Goal: Task Accomplishment & Management: Complete application form

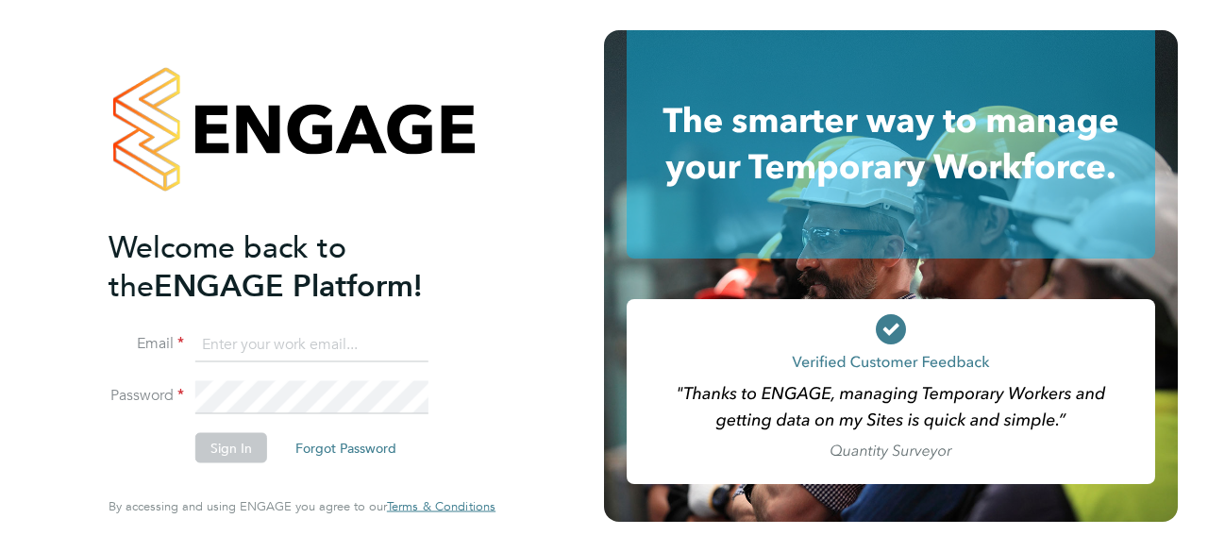
click at [291, 348] on input at bounding box center [311, 345] width 233 height 34
type input "[EMAIL_ADDRESS][DOMAIN_NAME]"
click at [228, 447] on button "Sign In" at bounding box center [231, 448] width 72 height 30
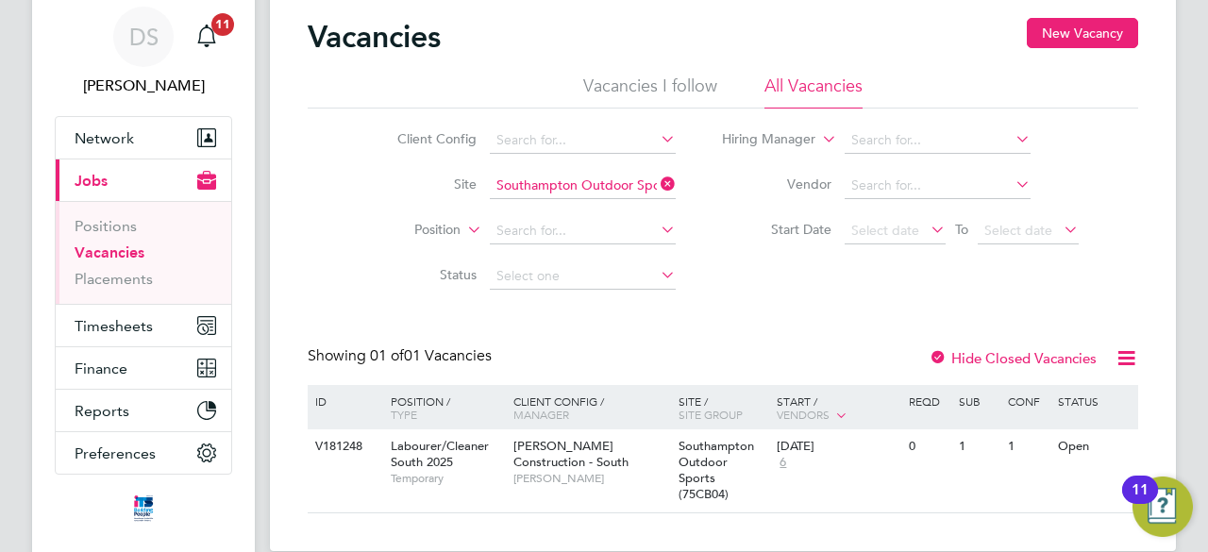
scroll to position [94, 0]
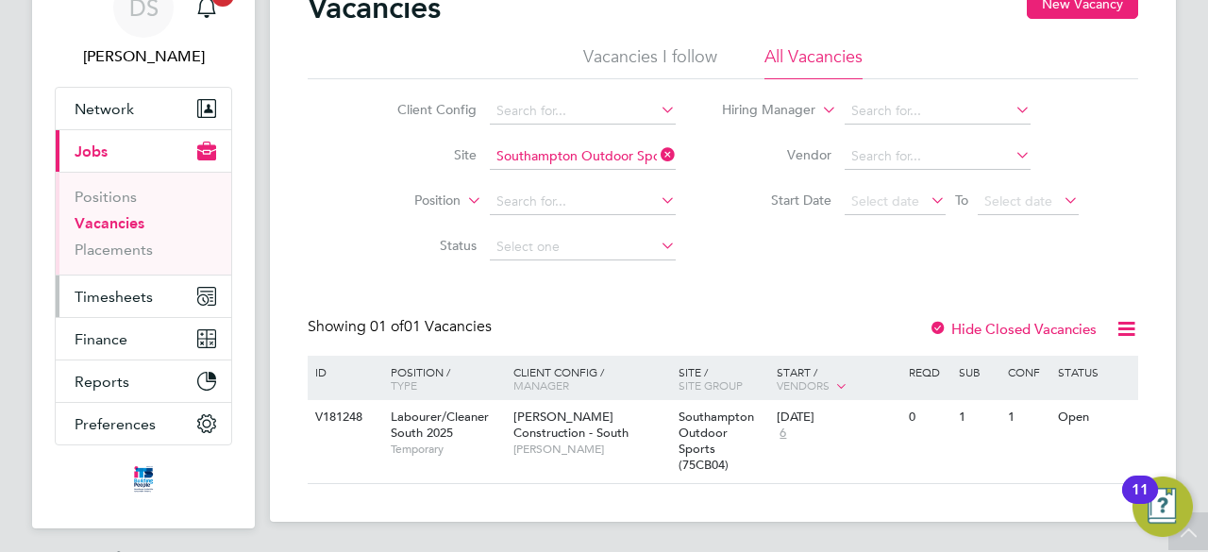
drag, startPoint x: 111, startPoint y: 288, endPoint x: 122, endPoint y: 290, distance: 10.6
click at [111, 288] on span "Timesheets" at bounding box center [114, 297] width 78 height 18
click at [1116, 417] on icon at bounding box center [1112, 418] width 19 height 23
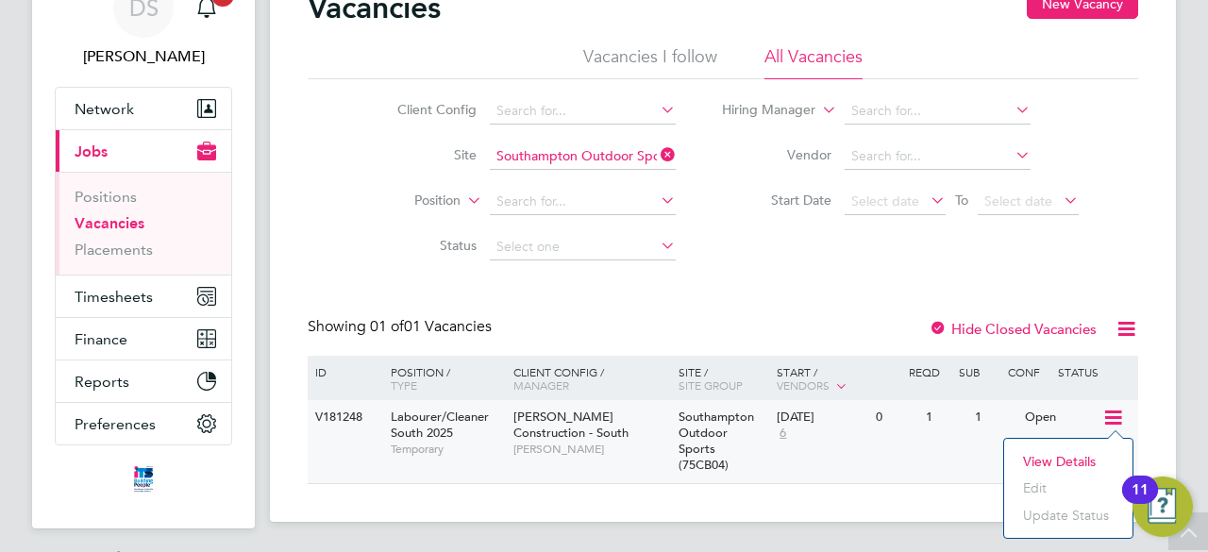
click at [1079, 459] on li "View Details" at bounding box center [1069, 461] width 110 height 26
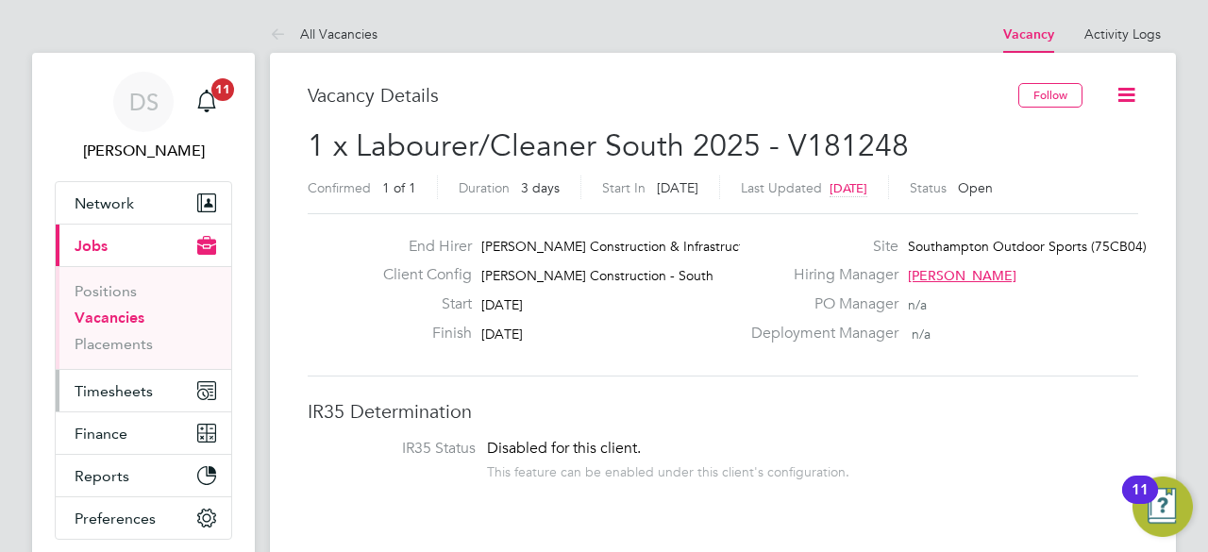
click at [113, 395] on span "Timesheets" at bounding box center [114, 391] width 78 height 18
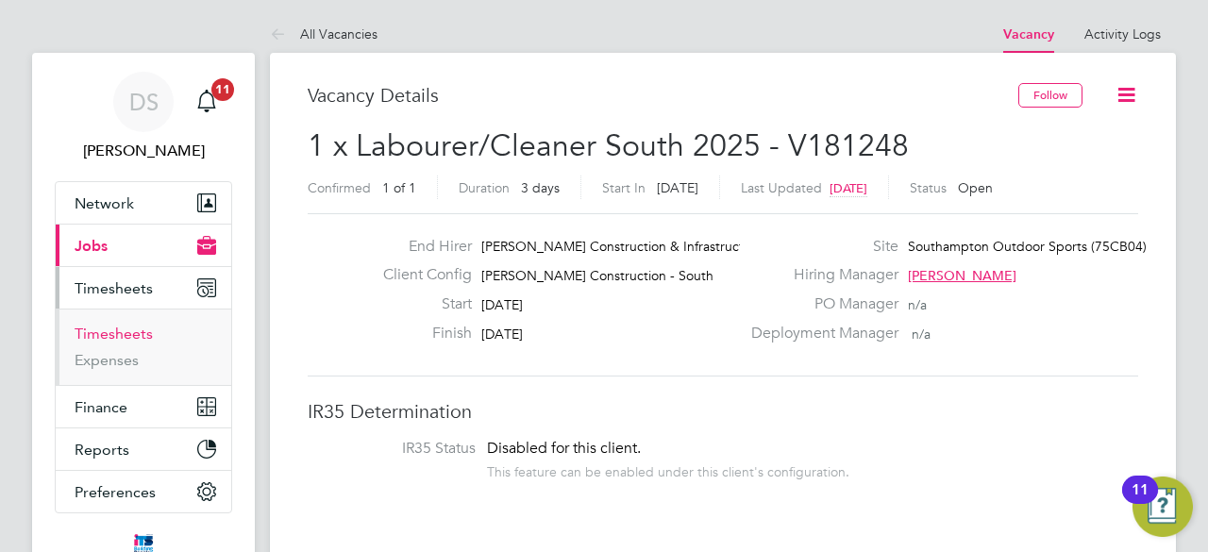
click at [136, 333] on link "Timesheets" at bounding box center [114, 334] width 78 height 18
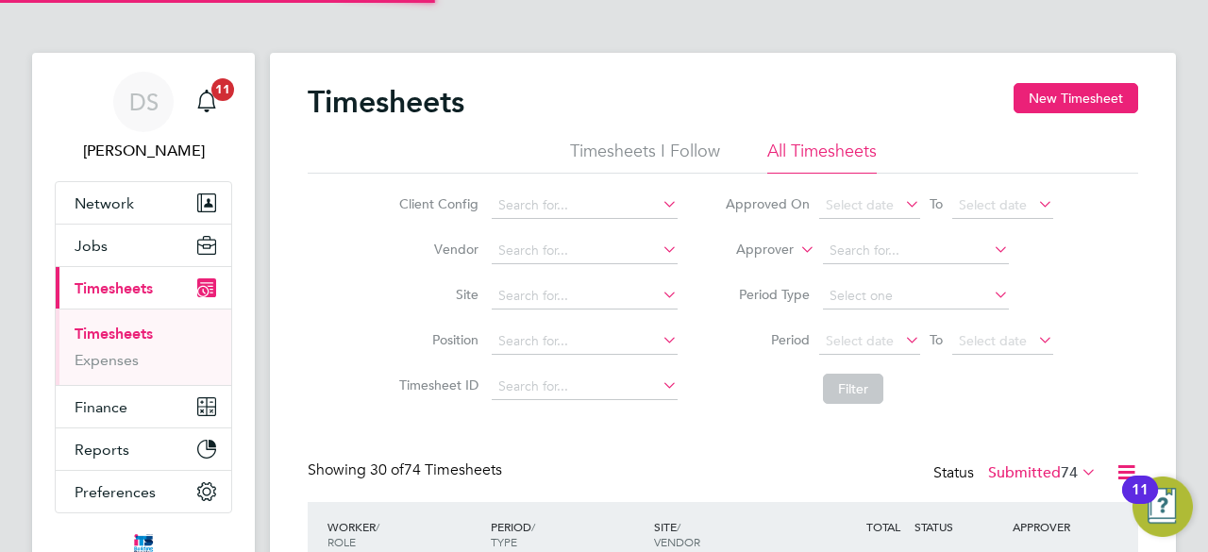
scroll to position [9, 9]
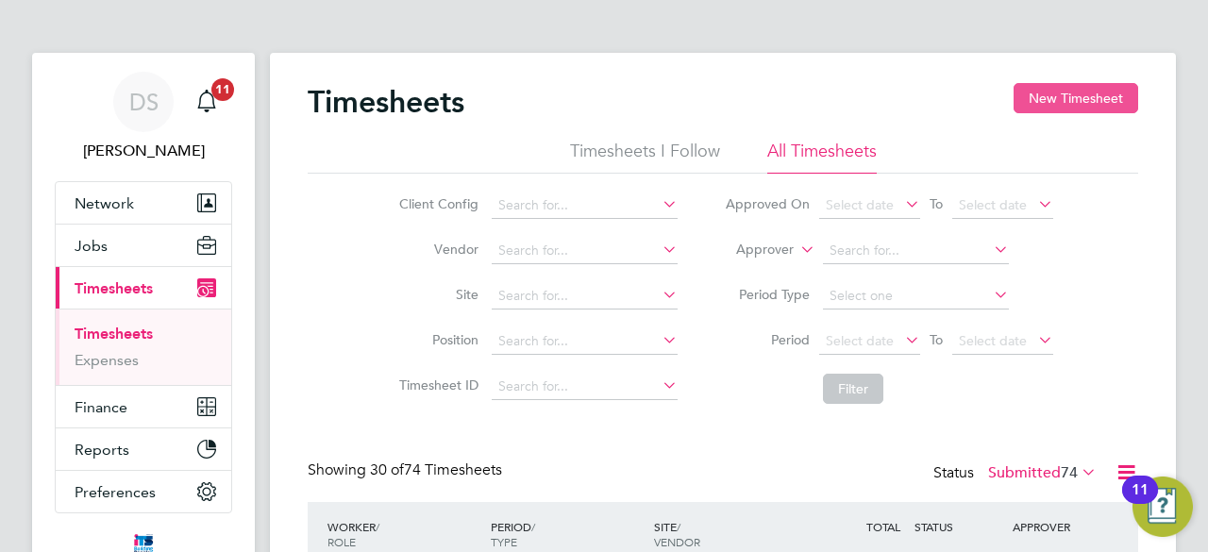
click at [1103, 111] on button "New Timesheet" at bounding box center [1076, 98] width 125 height 30
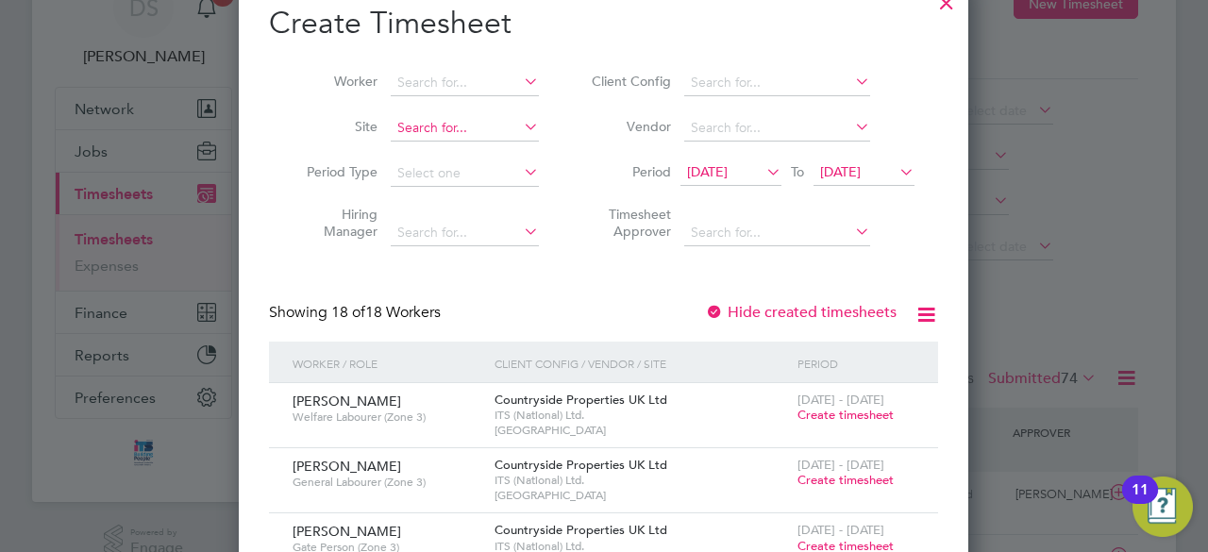
click at [434, 118] on input at bounding box center [465, 128] width 148 height 26
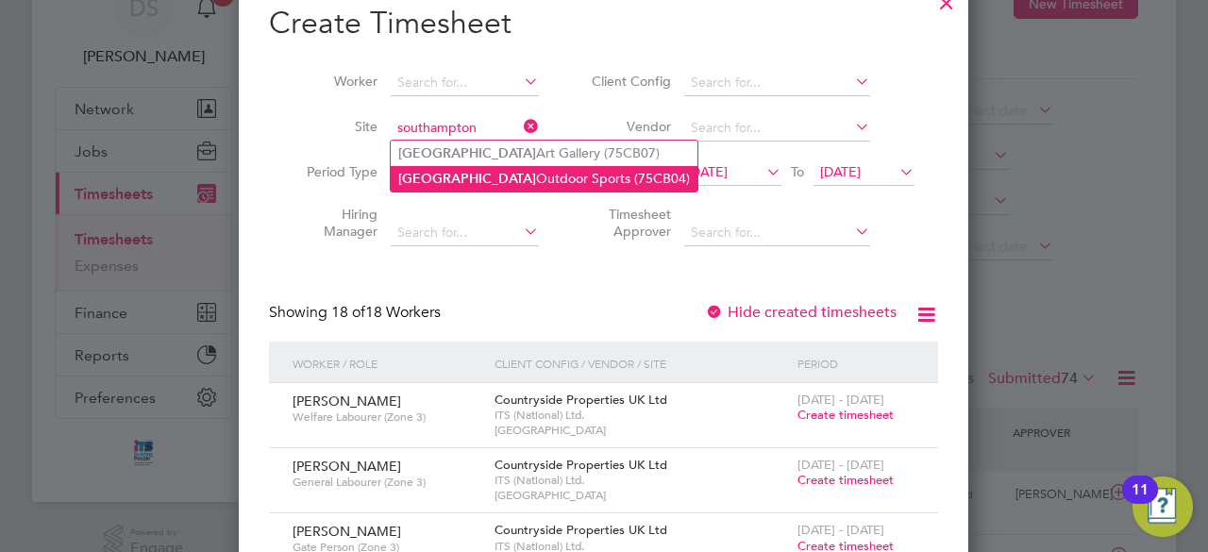
click at [464, 171] on b "Southampton" at bounding box center [467, 179] width 138 height 16
type input "Southampton Outdoor Sports (75CB04)"
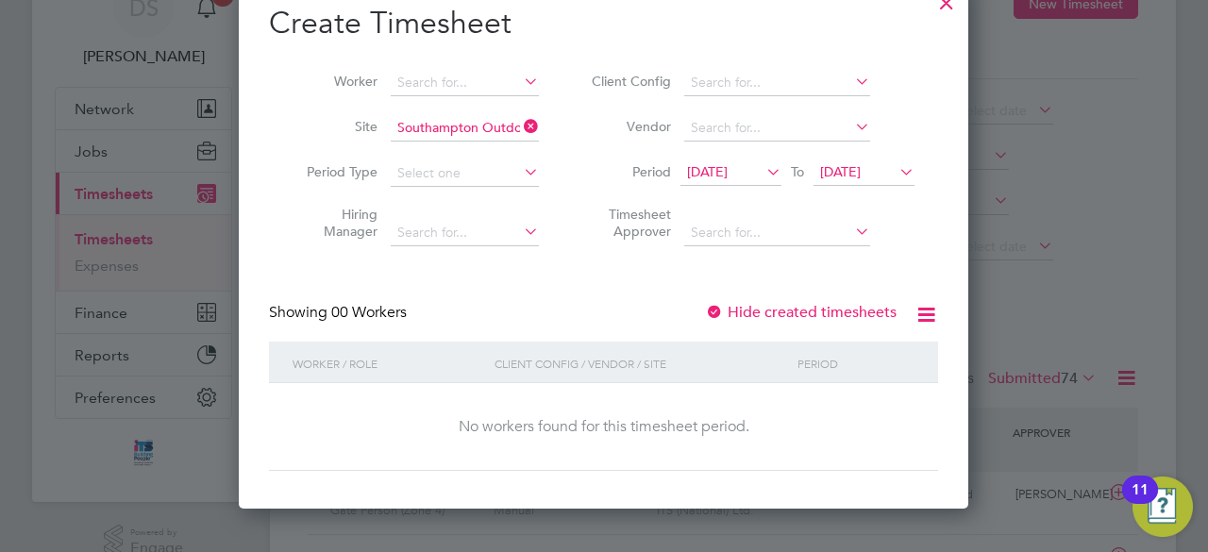
click at [850, 160] on div "12 Sep 2025 To 19 Sep 2025" at bounding box center [798, 173] width 234 height 26
click at [859, 165] on span "19 Sep 2025" at bounding box center [840, 171] width 41 height 17
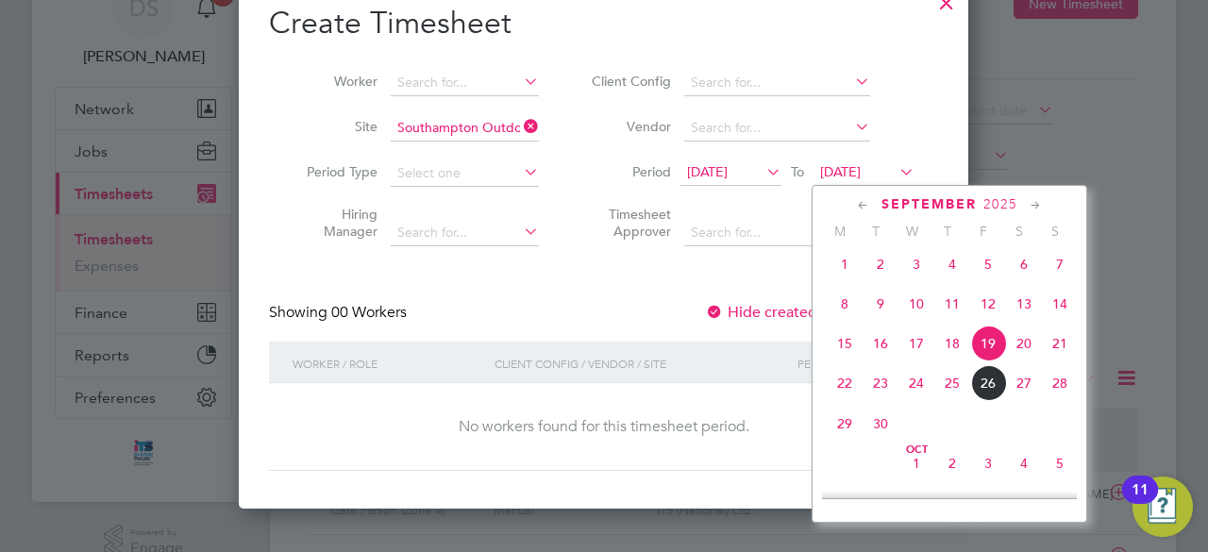
click at [1061, 396] on span "28" at bounding box center [1060, 383] width 36 height 36
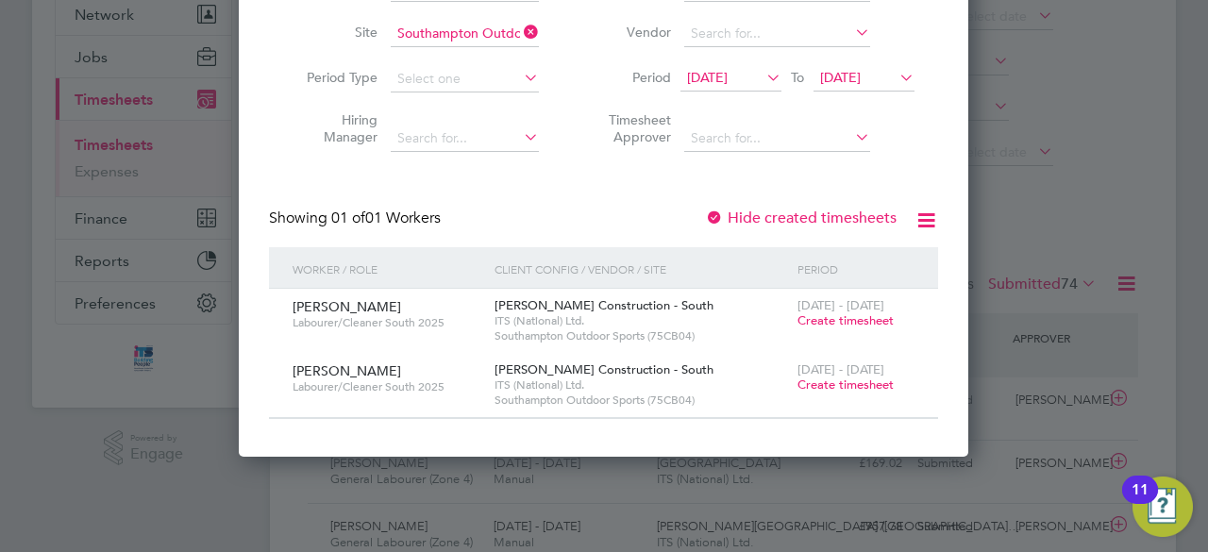
click at [817, 322] on span "Create timesheet" at bounding box center [846, 320] width 96 height 16
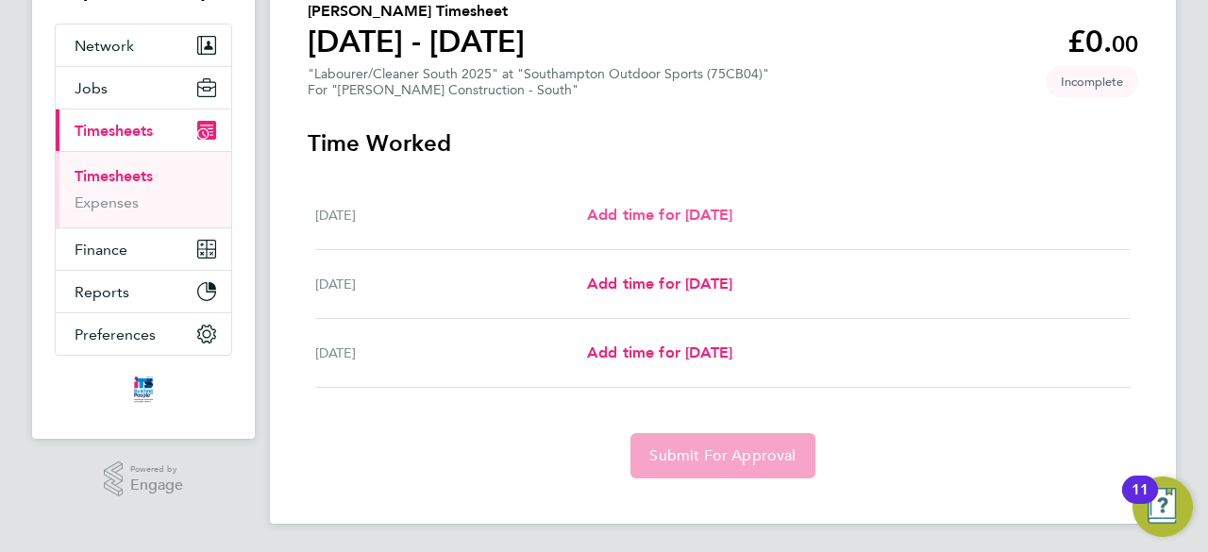
click at [733, 211] on span "Add time for Wed 24 Sep" at bounding box center [659, 215] width 145 height 18
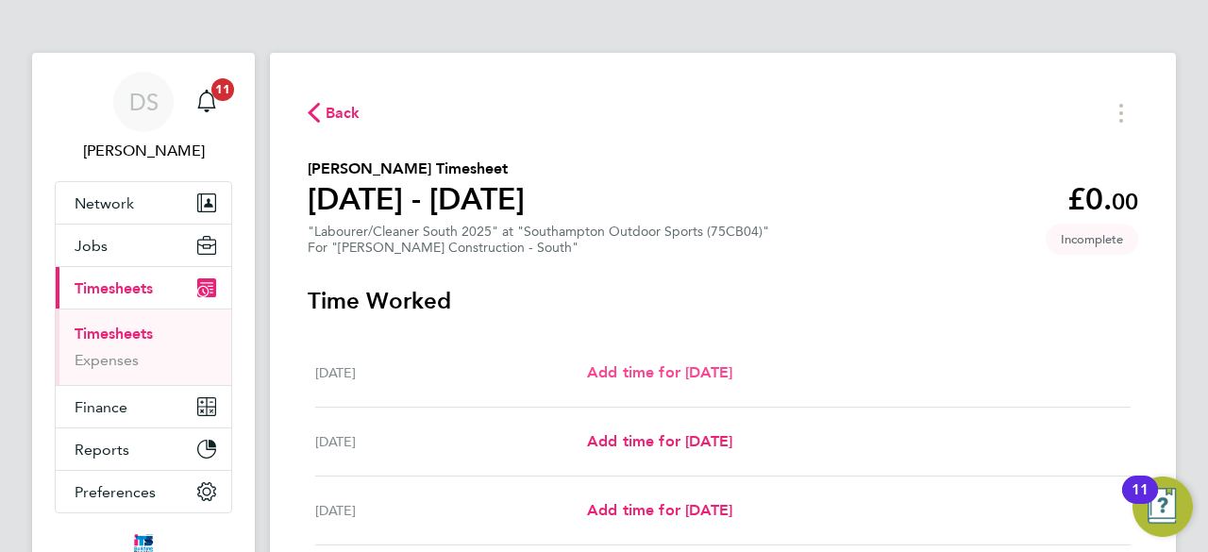
select select "30"
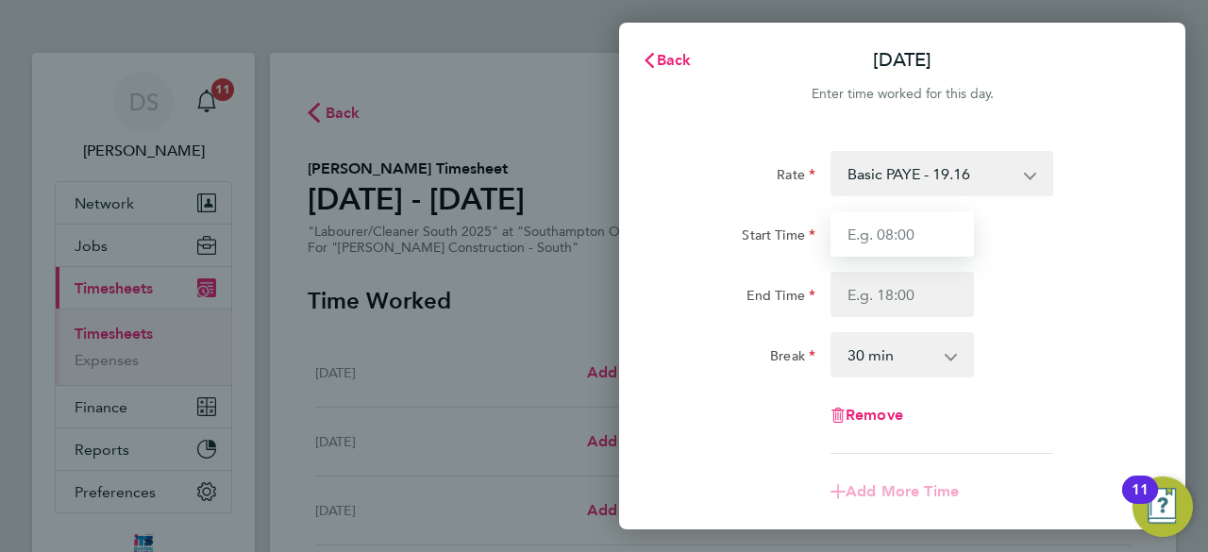
click at [891, 237] on input "Start Time" at bounding box center [902, 233] width 143 height 45
drag, startPoint x: 915, startPoint y: 244, endPoint x: 714, endPoint y: 243, distance: 201.1
click at [767, 243] on div "Start Time 07:30" at bounding box center [903, 233] width 476 height 45
type input "16:00"
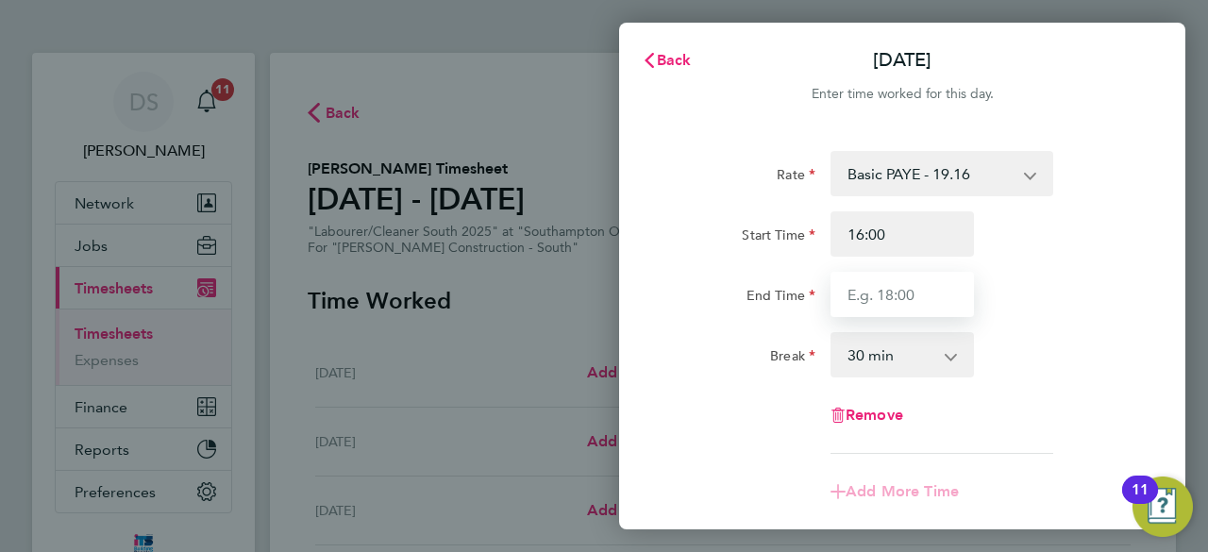
click at [929, 311] on input "End Time" at bounding box center [902, 294] width 143 height 45
type input "20:00"
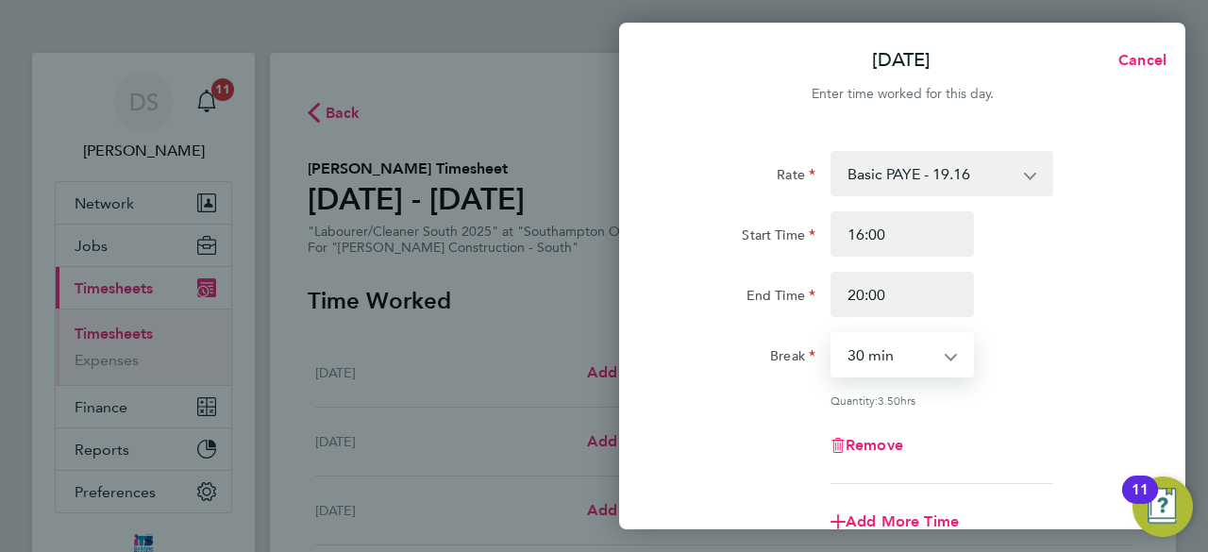
click at [912, 349] on select "0 min 15 min 30 min 45 min 60 min 75 min 90 min" at bounding box center [891, 355] width 117 height 42
select select "0"
click at [833, 334] on select "0 min 15 min 30 min 45 min 60 min 75 min 90 min" at bounding box center [891, 355] width 117 height 42
click at [1052, 358] on div "Break 0 min 15 min 30 min 45 min 60 min 75 min 90 min" at bounding box center [903, 354] width 476 height 45
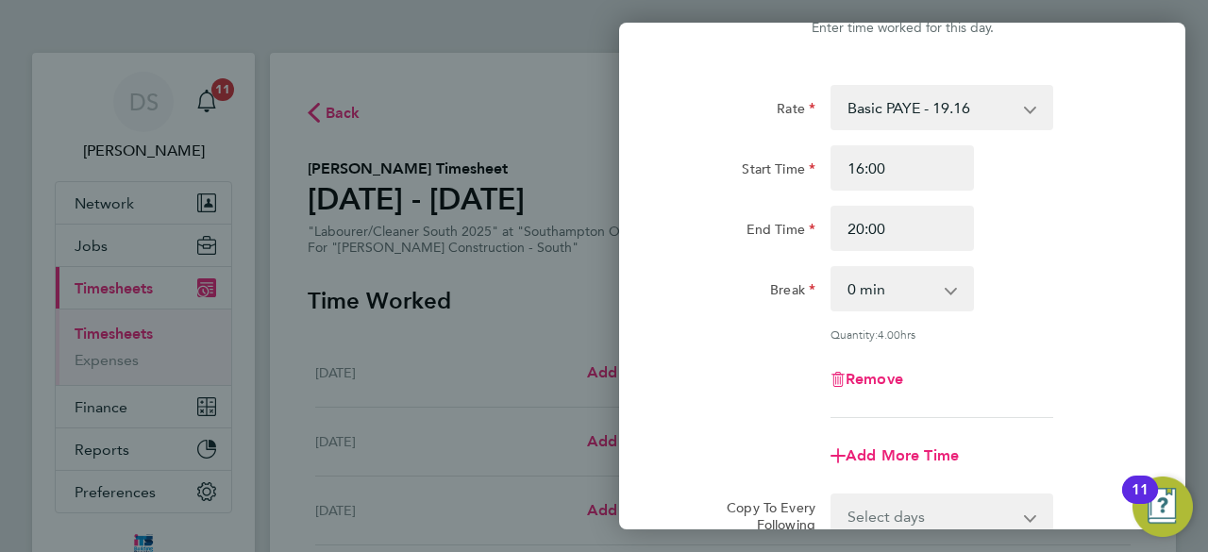
scroll to position [94, 0]
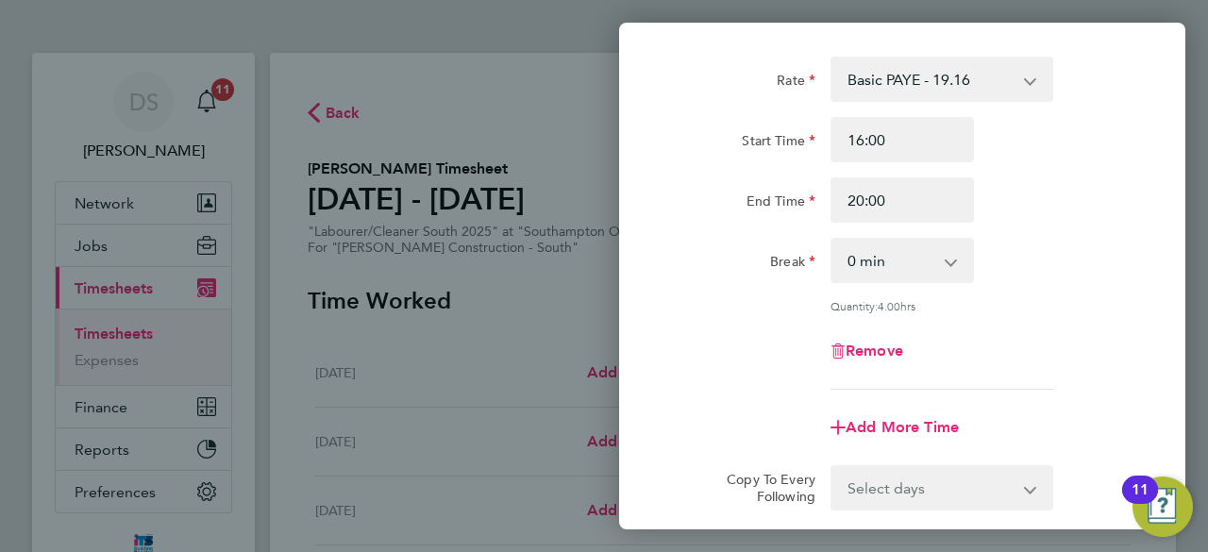
click at [934, 488] on select "Select days Day Thursday Friday" at bounding box center [932, 488] width 198 height 42
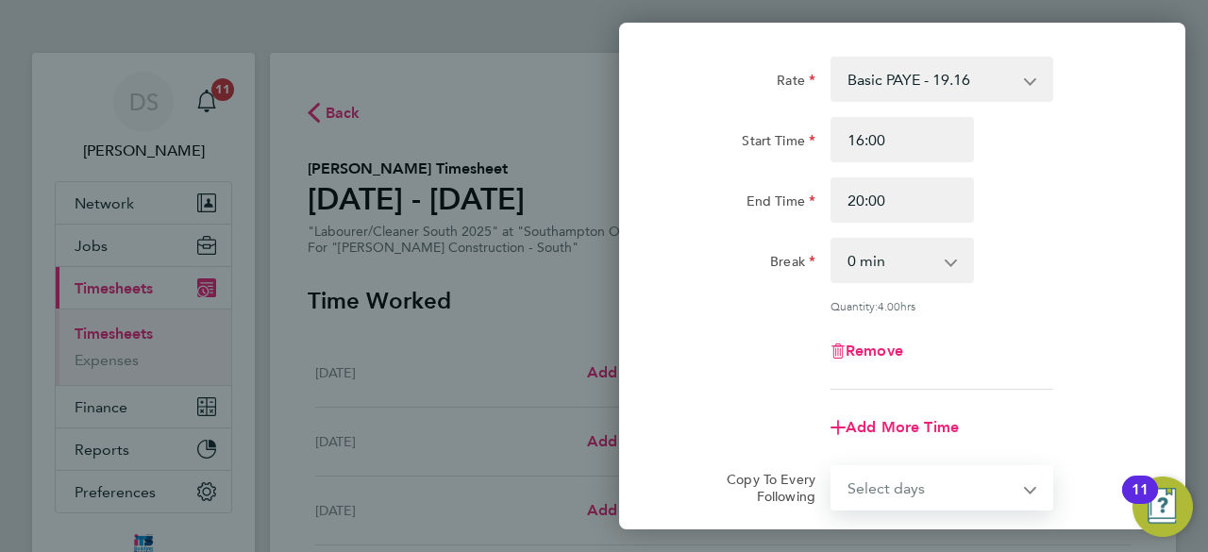
select select "THU"
click at [833, 467] on select "Select days Day Thursday Friday" at bounding box center [932, 488] width 198 height 42
select select "2025-09-26"
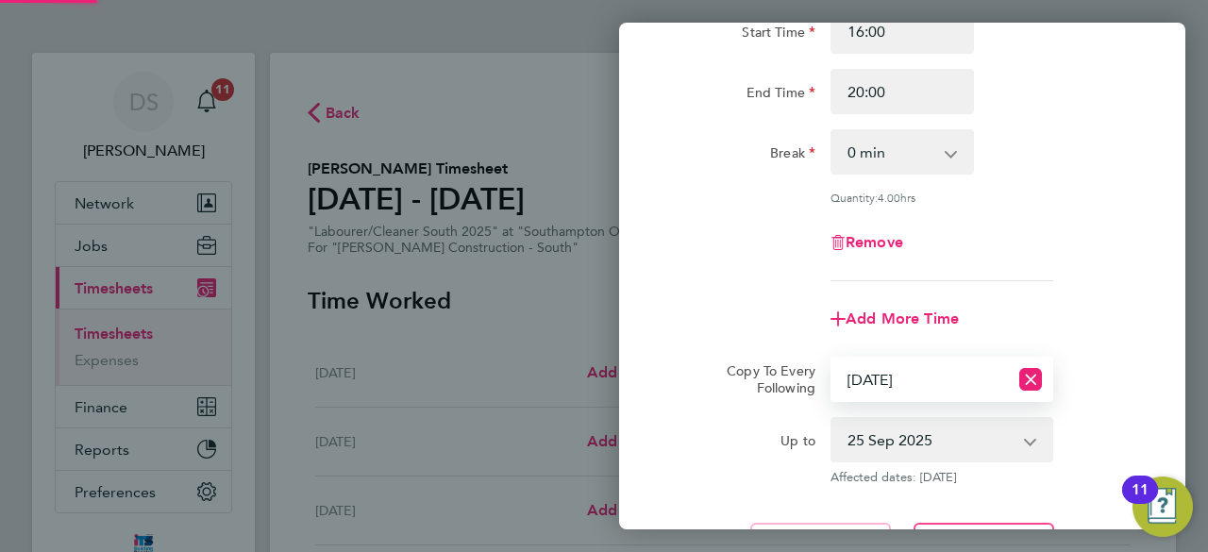
scroll to position [283, 0]
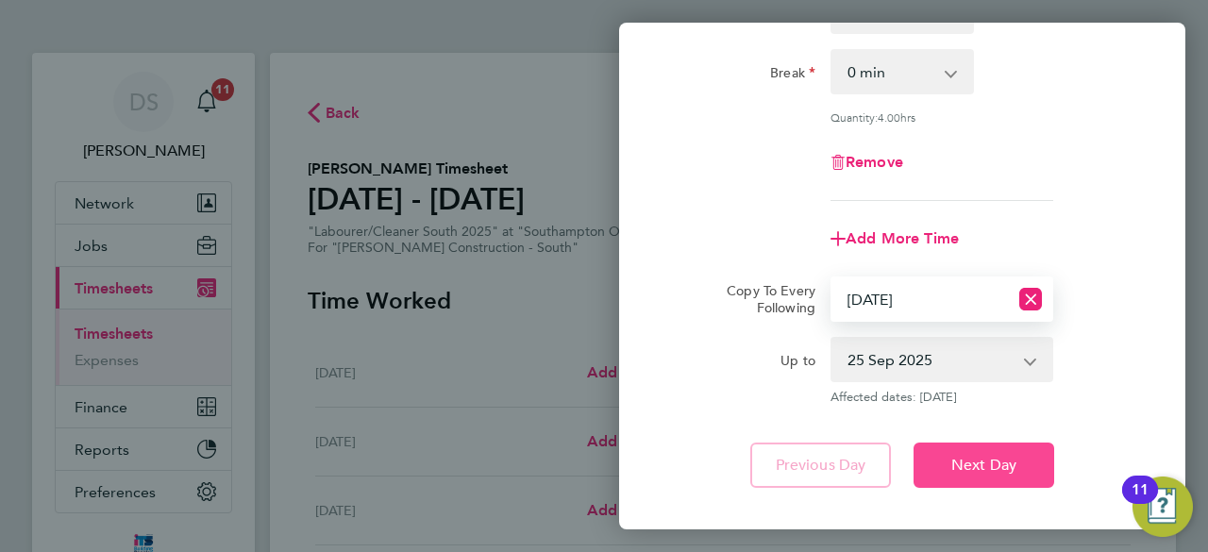
click at [1001, 456] on span "Next Day" at bounding box center [984, 465] width 65 height 19
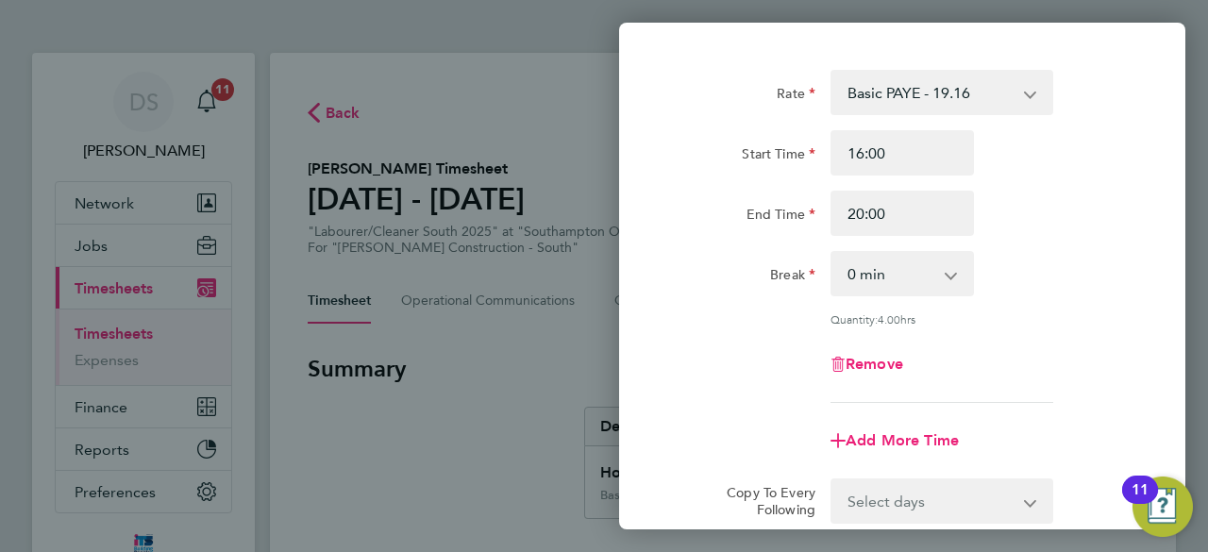
scroll to position [189, 0]
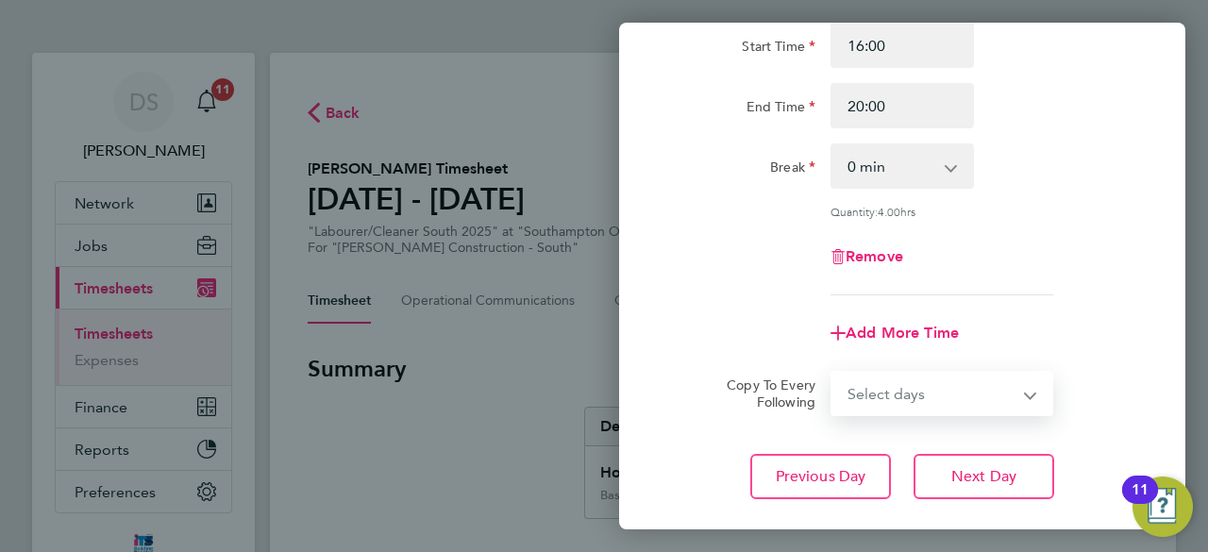
click at [935, 398] on select "Select days Friday" at bounding box center [932, 394] width 198 height 42
select select "FRI"
click at [833, 373] on select "Select days Friday" at bounding box center [932, 394] width 198 height 42
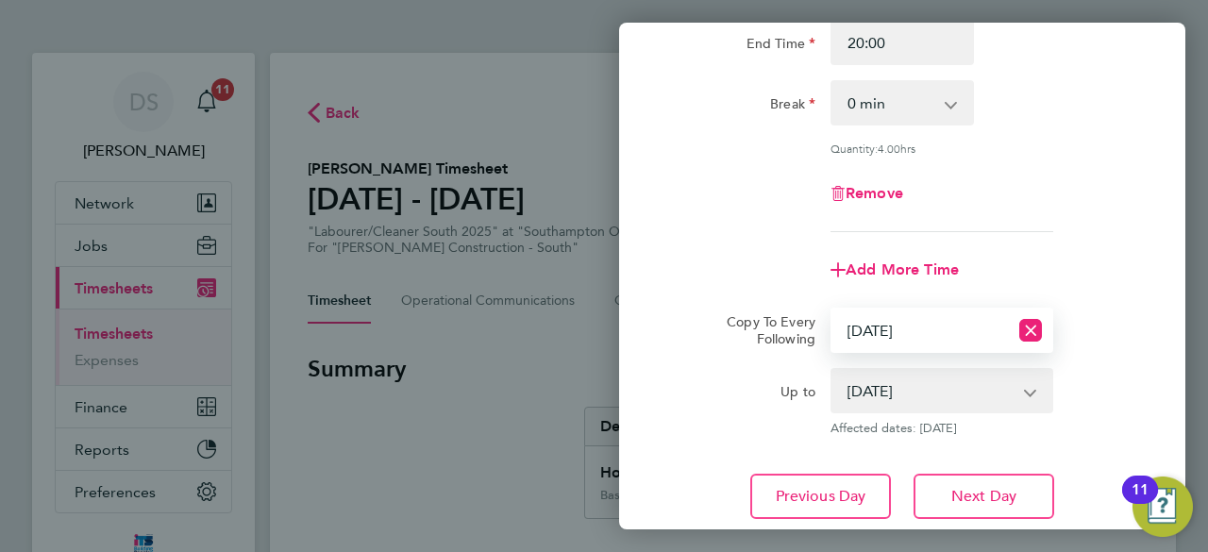
scroll to position [383, 0]
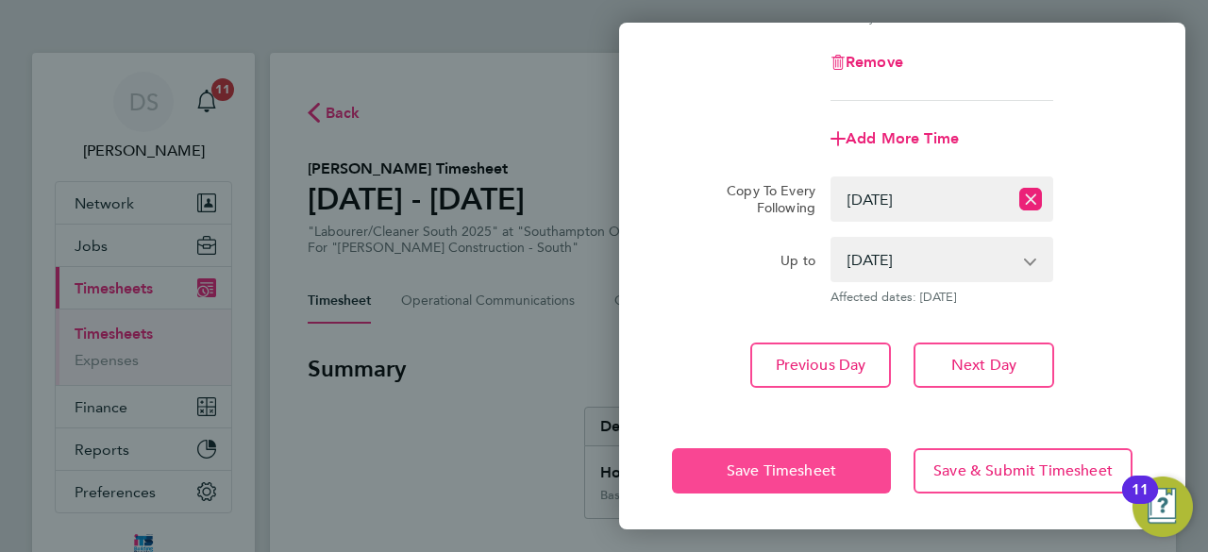
click at [838, 473] on button "Save Timesheet" at bounding box center [781, 470] width 219 height 45
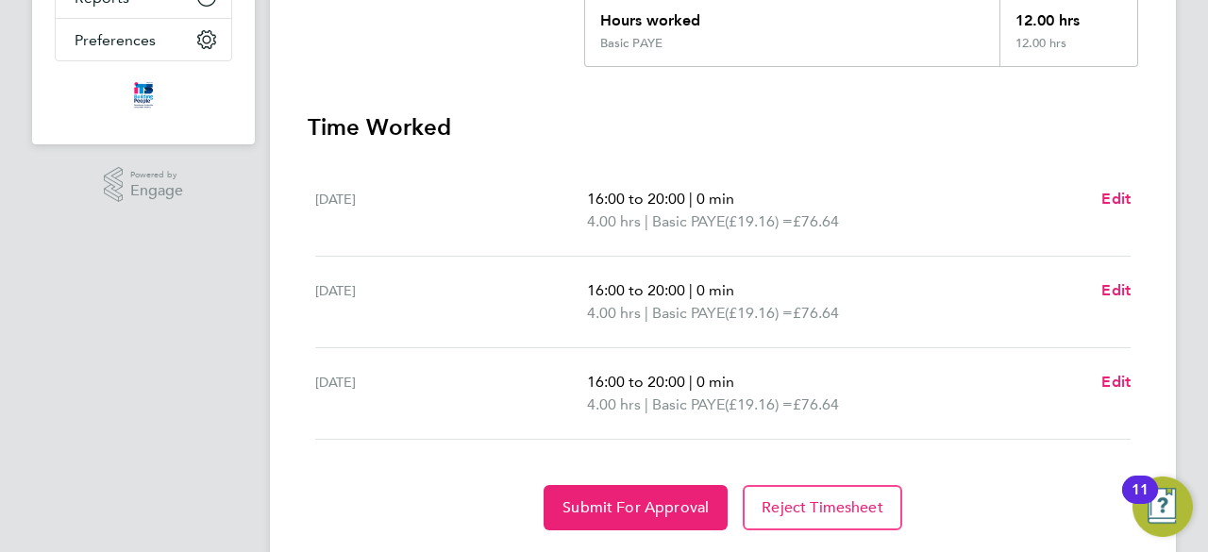
scroll to position [503, 0]
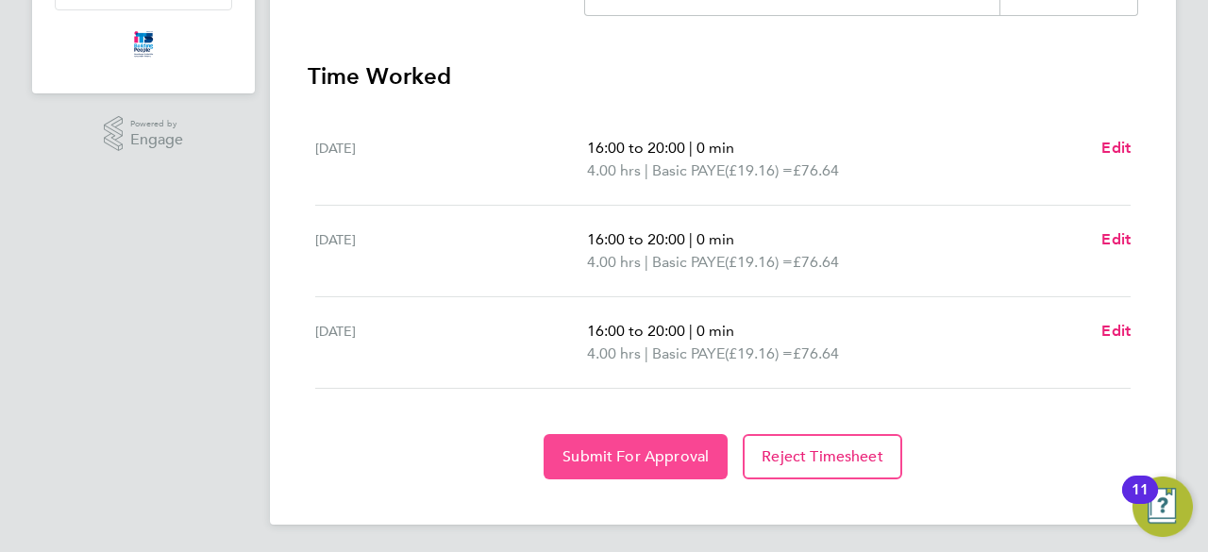
click at [707, 444] on button "Submit For Approval" at bounding box center [636, 456] width 184 height 45
